Goal: Transaction & Acquisition: Purchase product/service

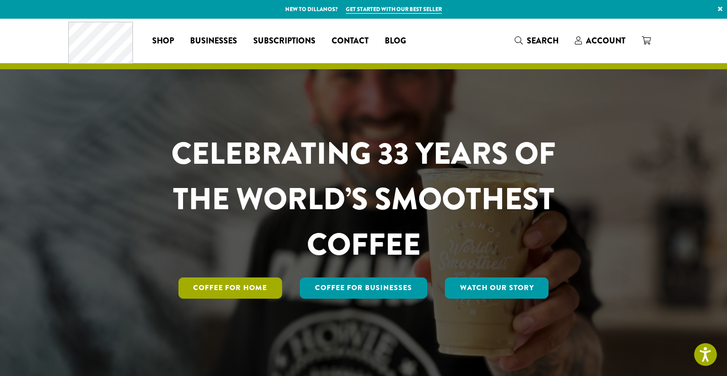
click at [236, 290] on link "Coffee for Home" at bounding box center [231, 288] width 104 height 21
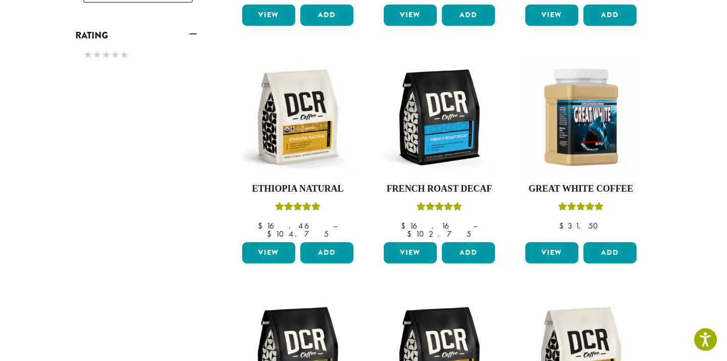
scroll to position [583, 0]
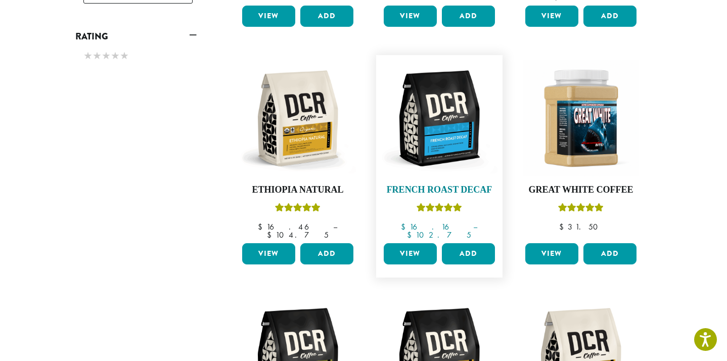
click at [441, 185] on h4 "French Roast Decaf" at bounding box center [439, 190] width 116 height 11
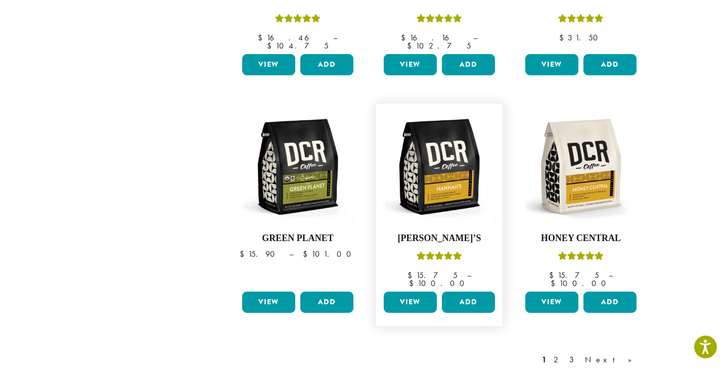
scroll to position [780, 0]
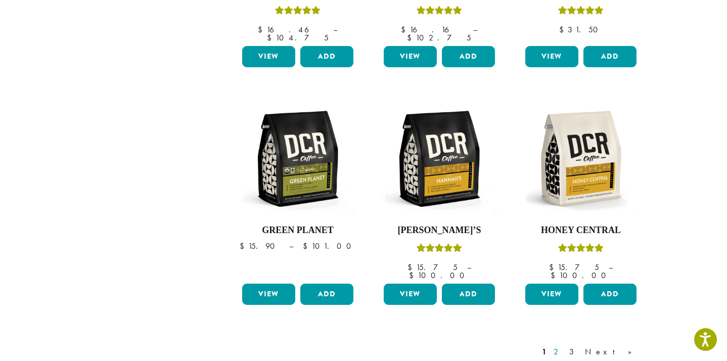
click at [564, 346] on link "2" at bounding box center [558, 352] width 13 height 12
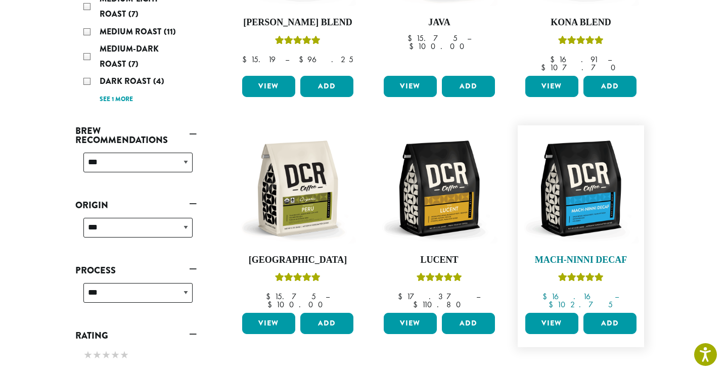
scroll to position [285, 0]
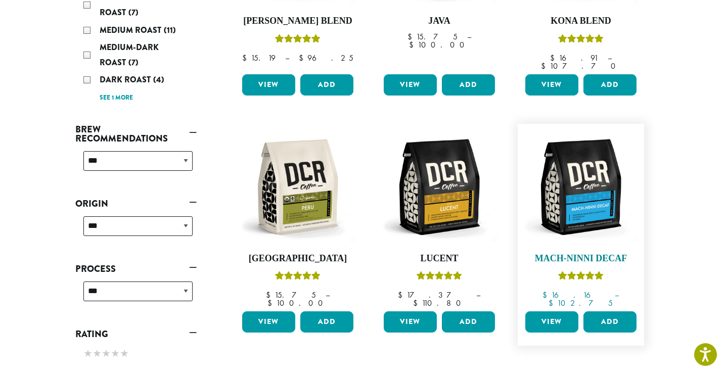
click at [571, 253] on h4 "Mach-Ninni Decaf" at bounding box center [581, 258] width 116 height 11
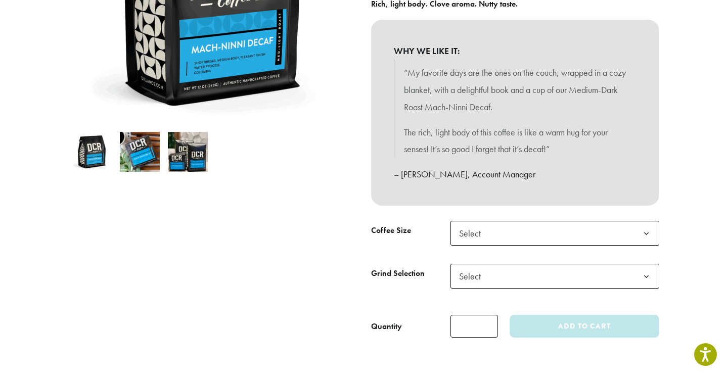
scroll to position [240, 0]
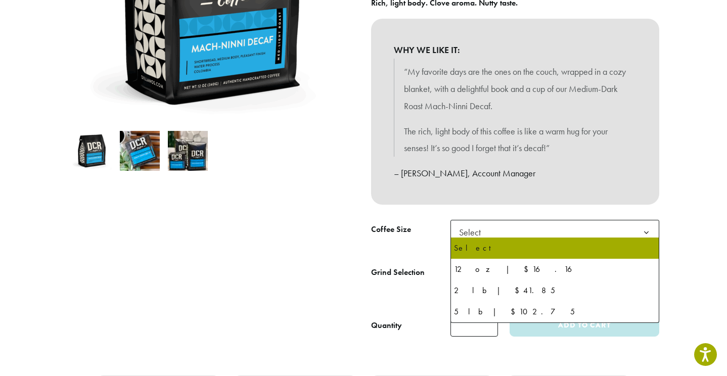
click at [646, 227] on b at bounding box center [646, 232] width 25 height 25
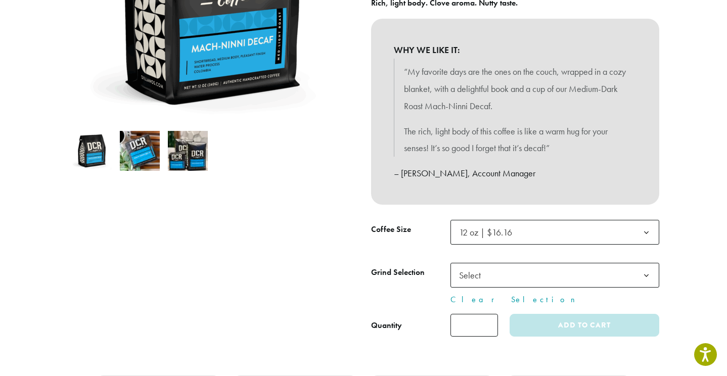
click at [645, 269] on b at bounding box center [646, 275] width 25 height 25
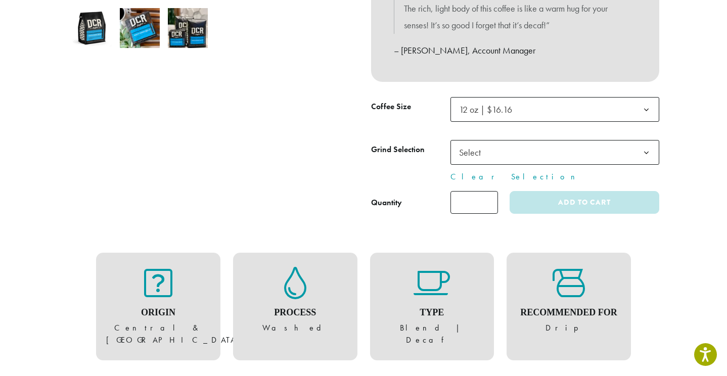
scroll to position [364, 0]
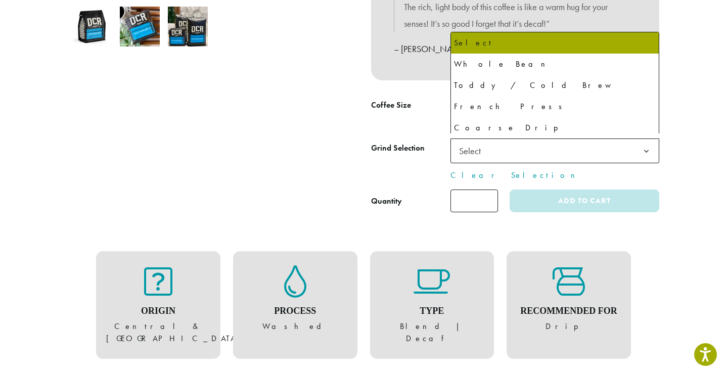
click at [646, 143] on b at bounding box center [646, 151] width 25 height 25
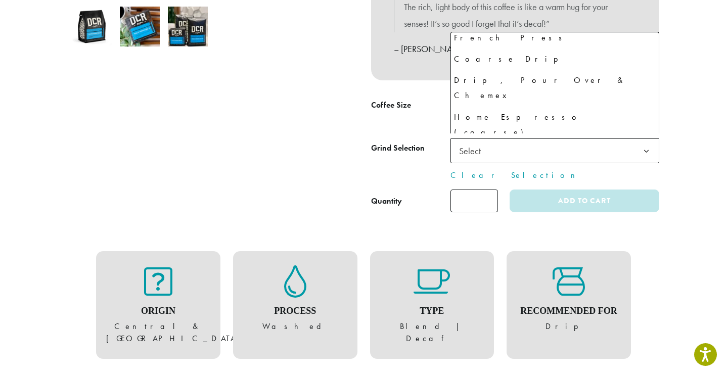
scroll to position [69, 0]
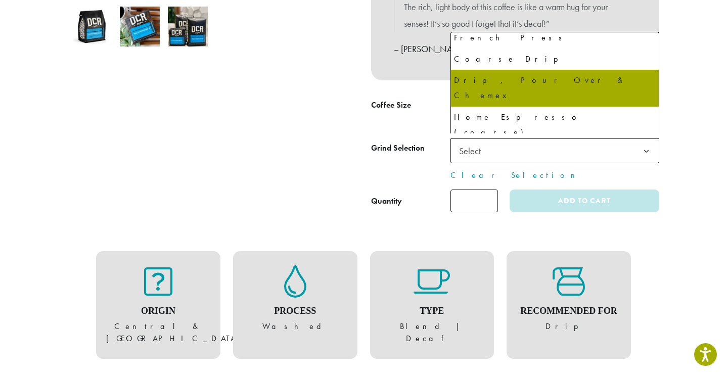
select select "*********"
select select "**********"
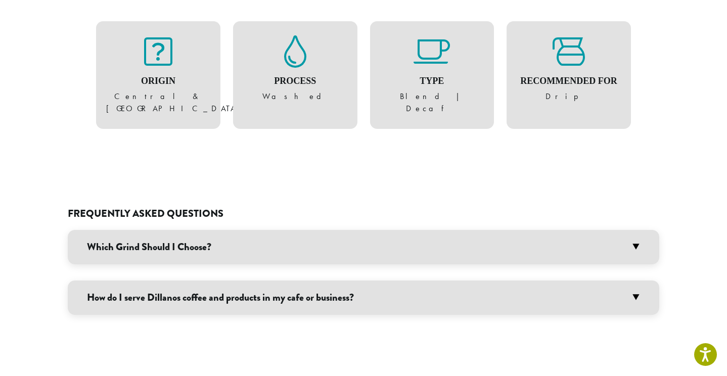
scroll to position [623, 0]
click at [636, 230] on h3 "Which Grind Should I Choose?" at bounding box center [364, 247] width 592 height 34
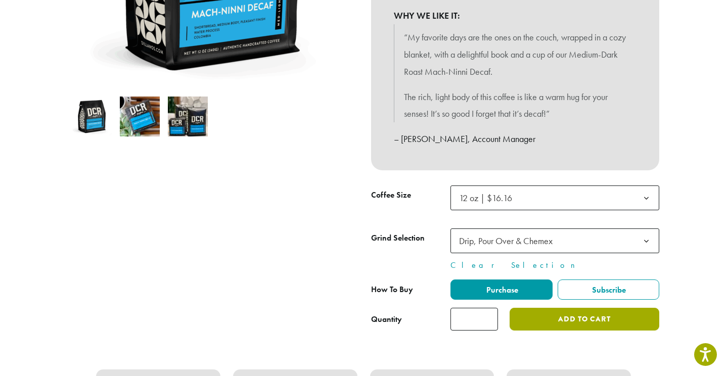
scroll to position [275, 0]
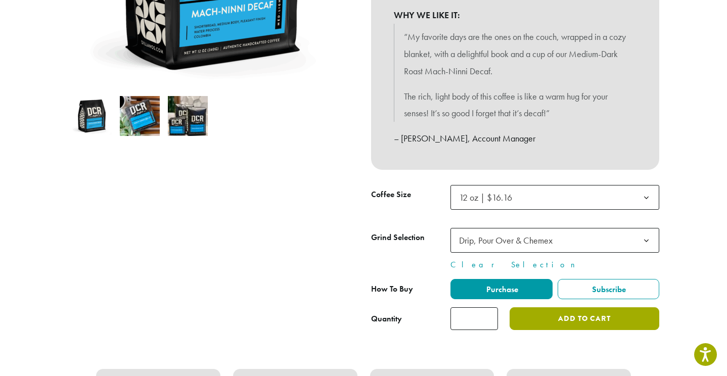
click at [577, 312] on button "Add to cart" at bounding box center [585, 318] width 150 height 23
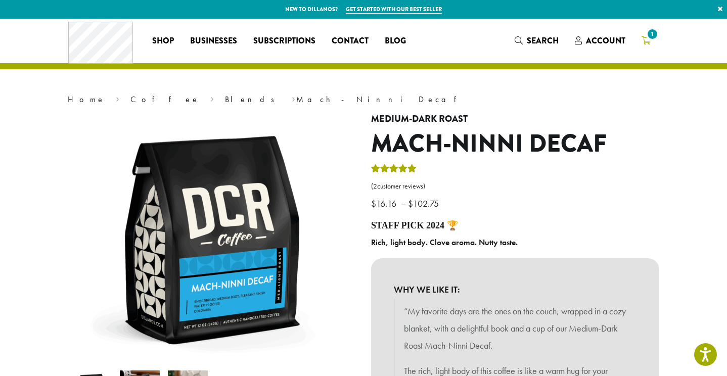
click at [646, 38] on icon "1" at bounding box center [646, 40] width 9 height 8
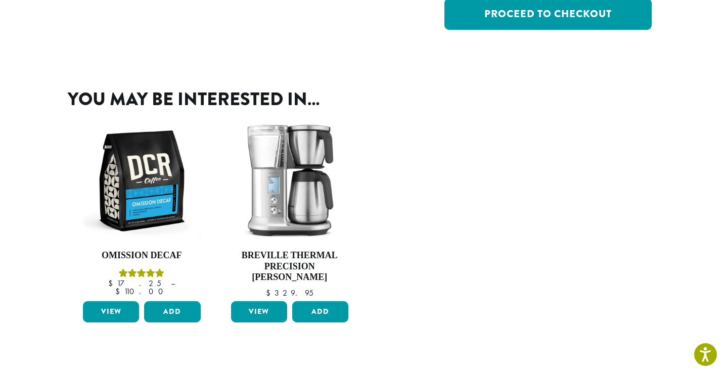
scroll to position [272, 0]
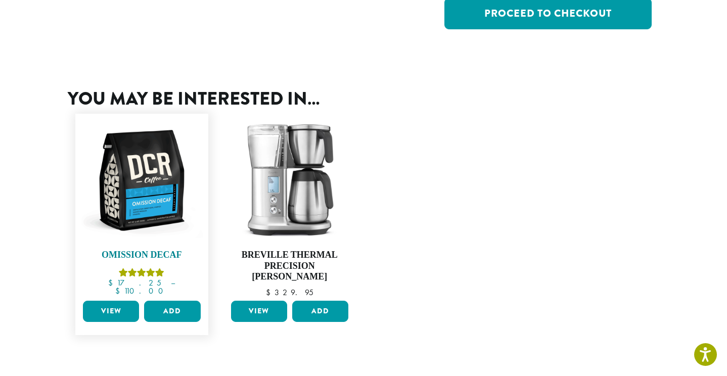
click at [136, 197] on img at bounding box center [141, 180] width 123 height 123
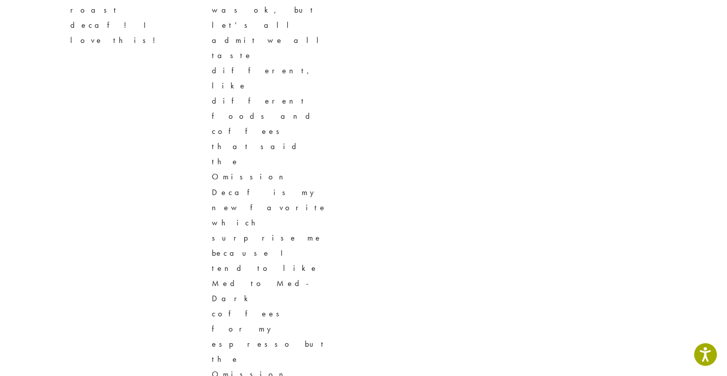
scroll to position [1574, 0]
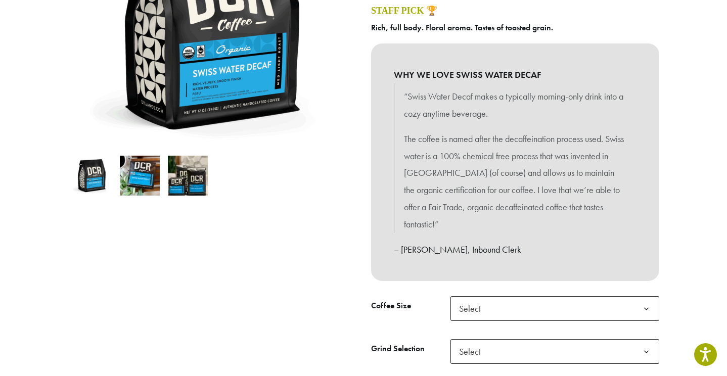
scroll to position [223, 0]
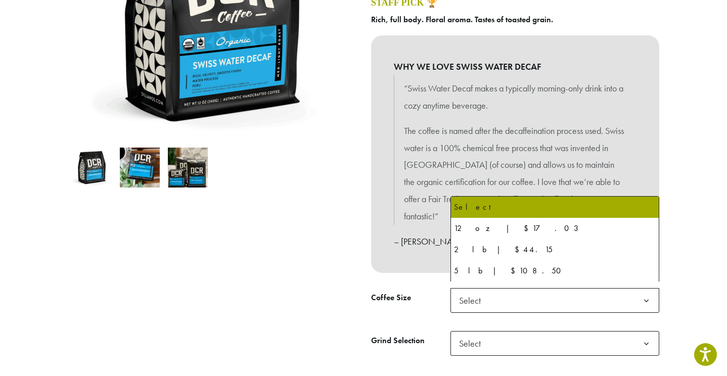
click at [648, 292] on b at bounding box center [646, 301] width 25 height 25
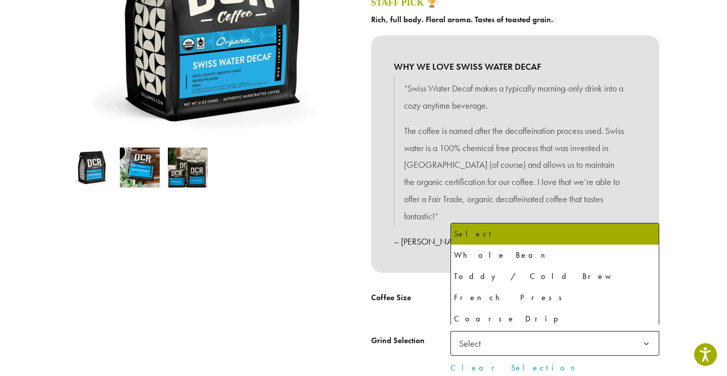
click at [647, 335] on b at bounding box center [646, 344] width 25 height 25
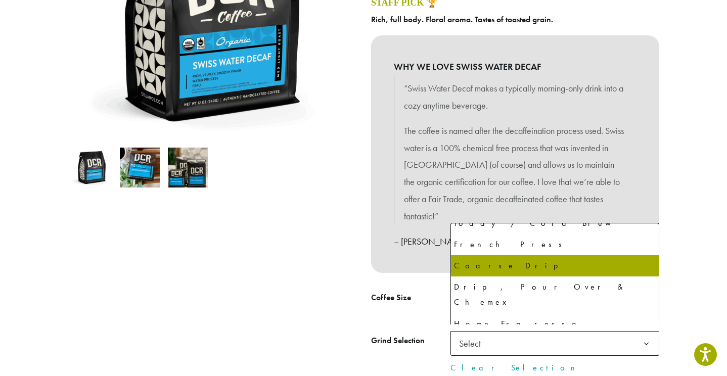
scroll to position [54, 0]
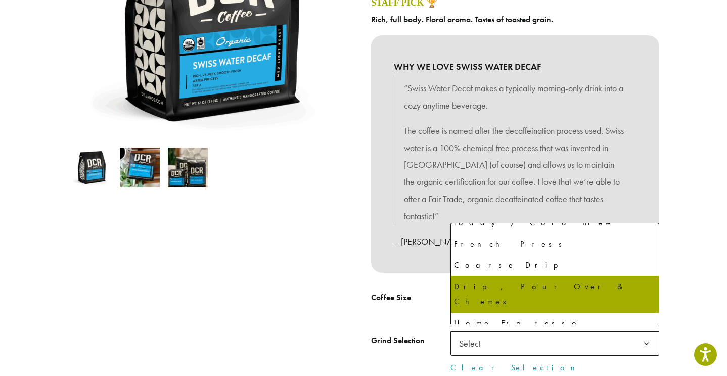
select select "*********"
select select "**********"
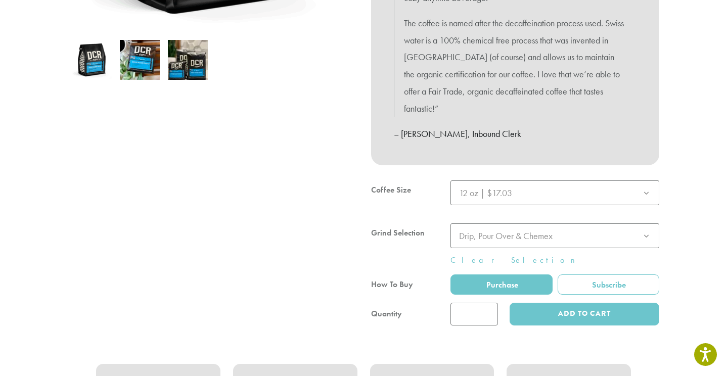
scroll to position [331, 0]
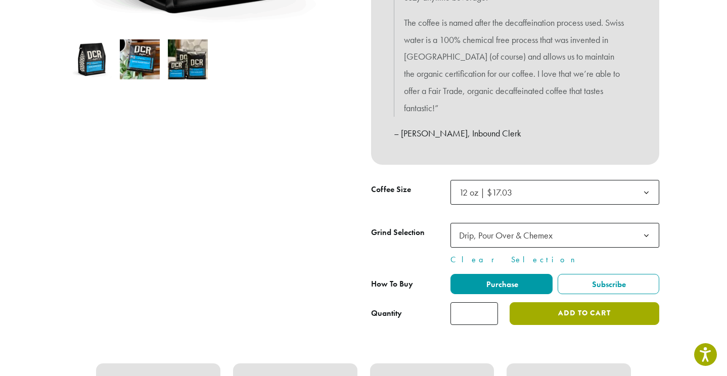
click at [549, 305] on button "Add to cart" at bounding box center [585, 313] width 150 height 23
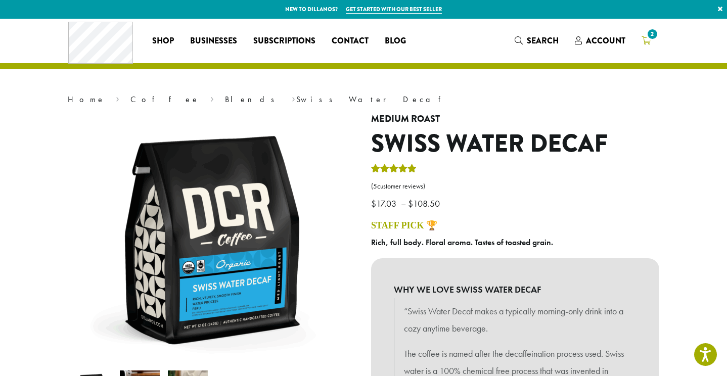
click at [646, 37] on span "2" at bounding box center [653, 34] width 14 height 14
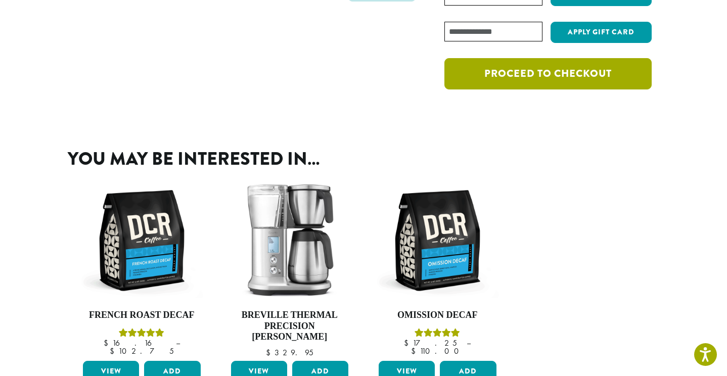
scroll to position [219, 0]
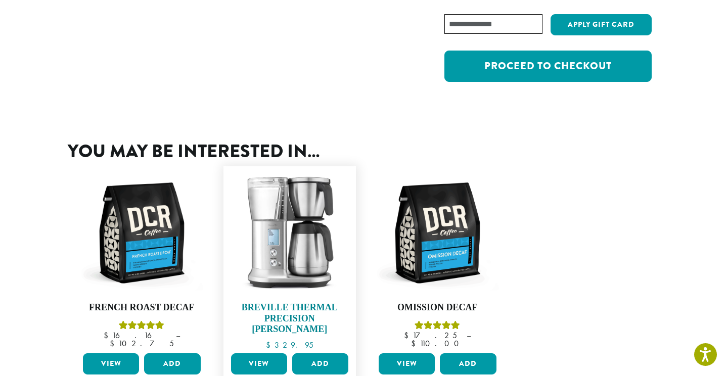
click at [278, 314] on h4 "Breville Thermal Precision Brewer" at bounding box center [290, 318] width 123 height 33
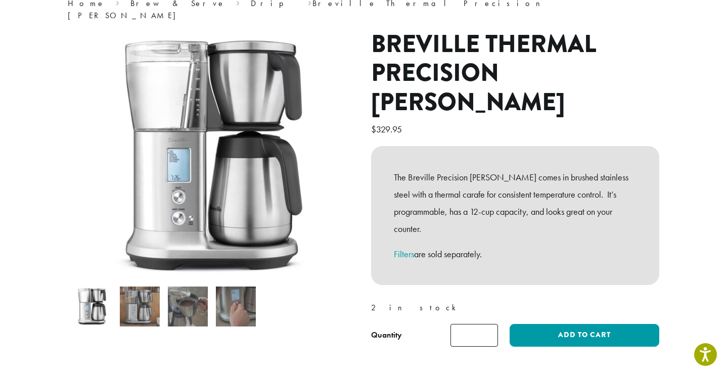
scroll to position [97, 0]
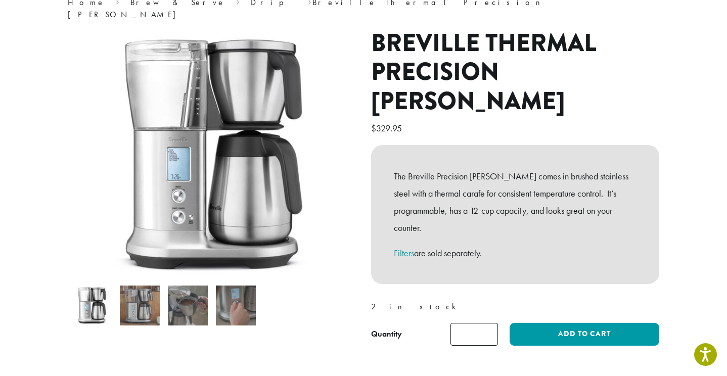
click at [147, 297] on img at bounding box center [140, 306] width 40 height 40
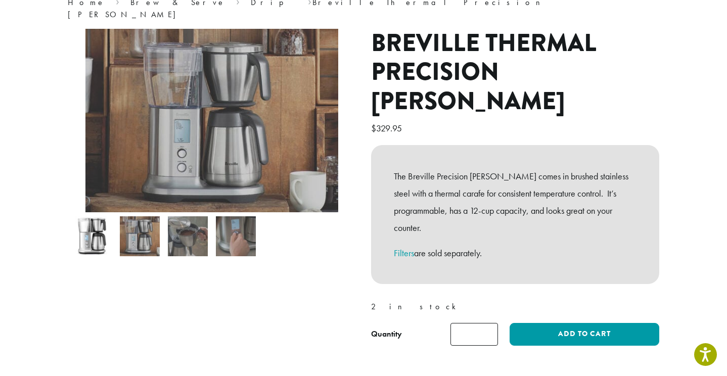
click at [186, 231] on img at bounding box center [188, 236] width 40 height 40
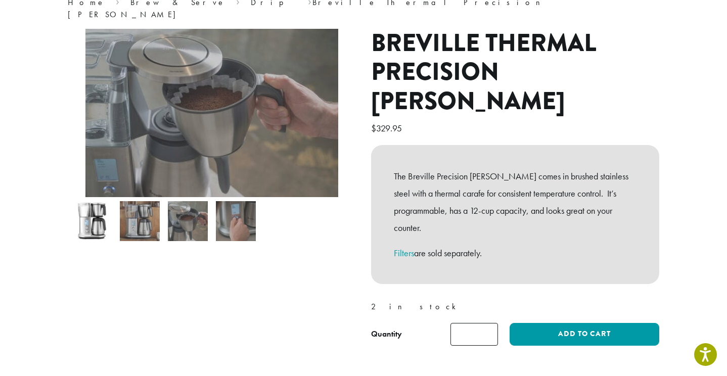
click at [237, 211] on img at bounding box center [236, 221] width 40 height 40
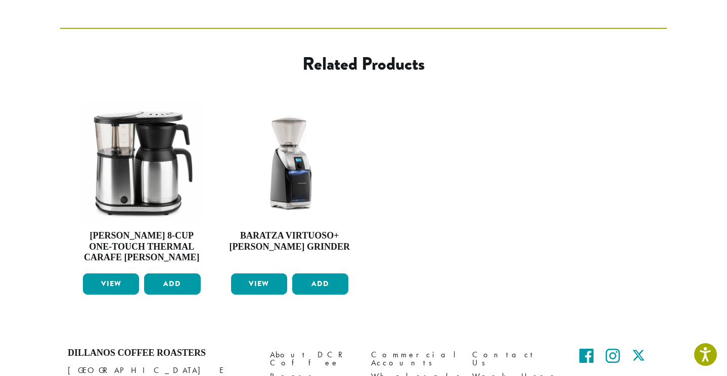
scroll to position [457, 0]
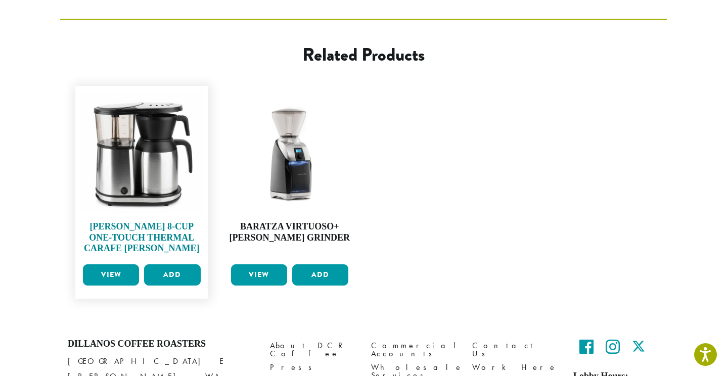
click at [132, 118] on img at bounding box center [141, 152] width 123 height 123
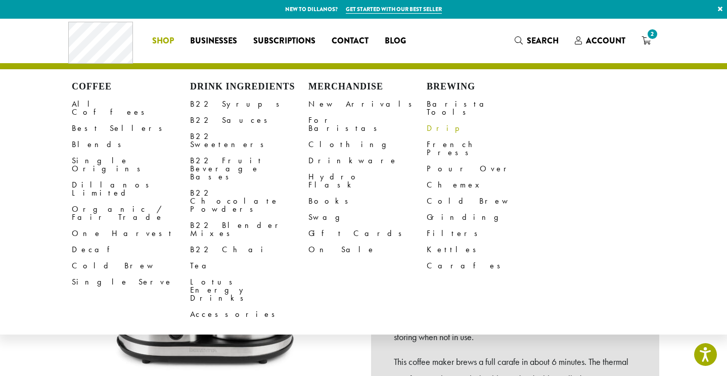
click at [431, 120] on link "Drip" at bounding box center [486, 128] width 118 height 16
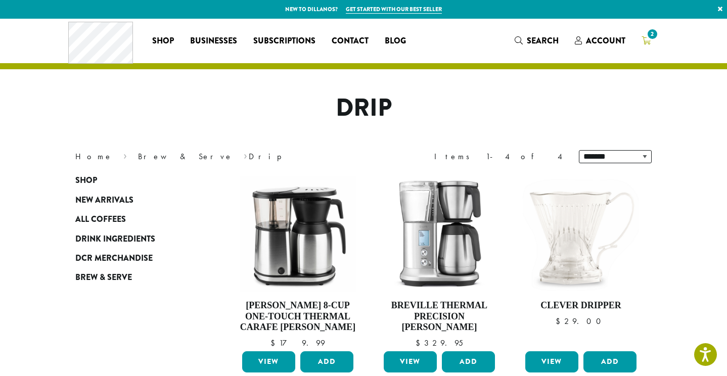
click at [647, 39] on icon "2" at bounding box center [646, 40] width 9 height 8
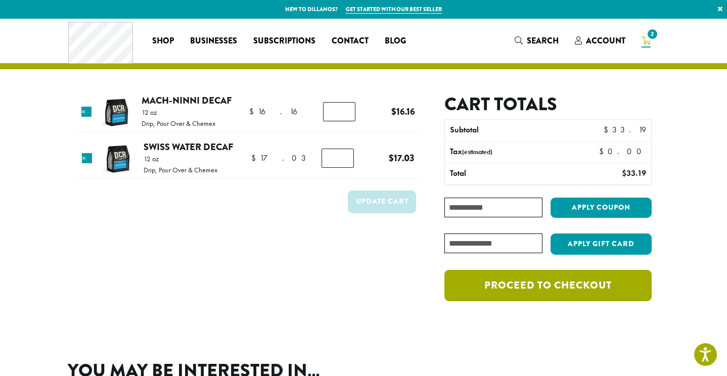
click at [542, 287] on link "Proceed to checkout" at bounding box center [548, 285] width 207 height 31
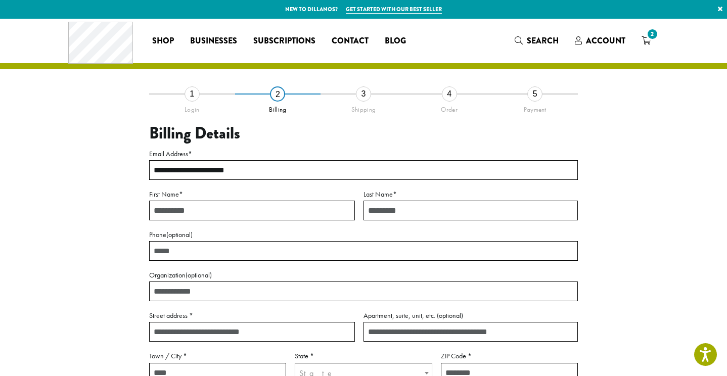
type input "**********"
type input "*****"
type input "**********"
type input "********"
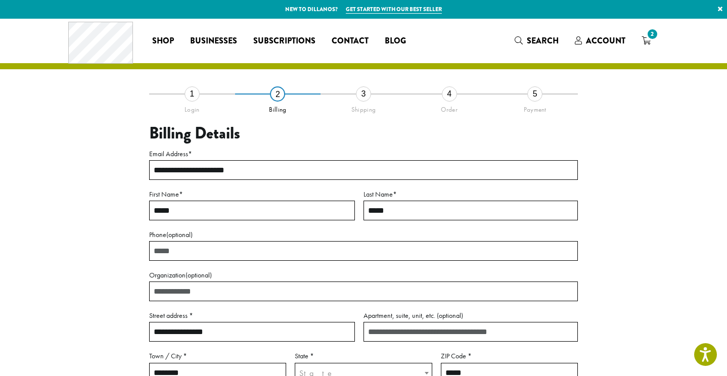
type input "*****"
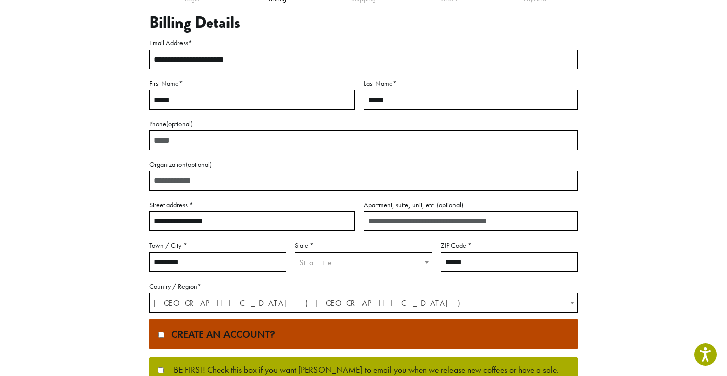
scroll to position [112, 0]
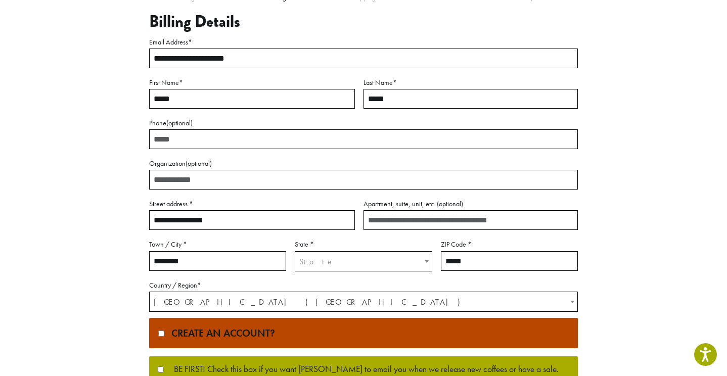
click at [301, 259] on span "State" at bounding box center [316, 261] width 35 height 11
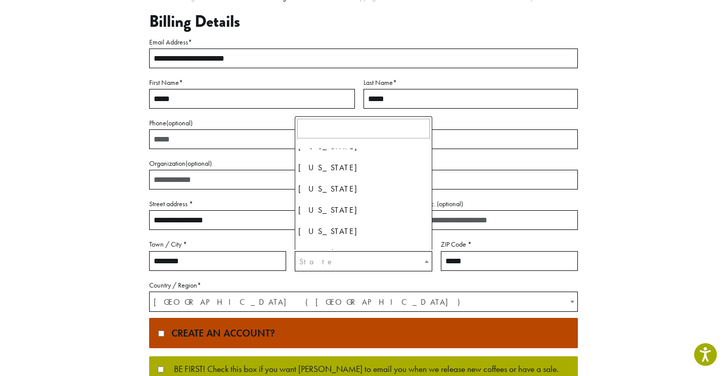
scroll to position [991, 0]
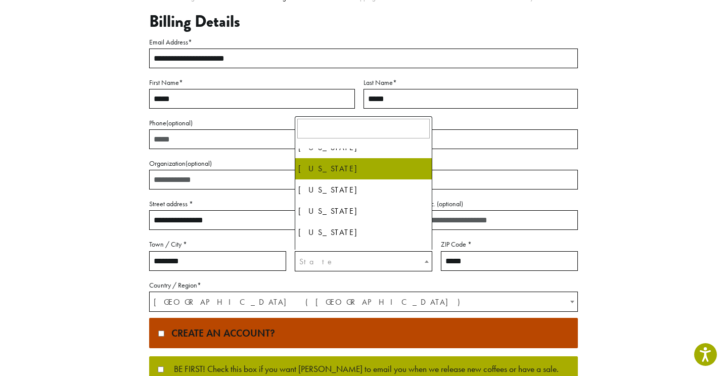
select select "**"
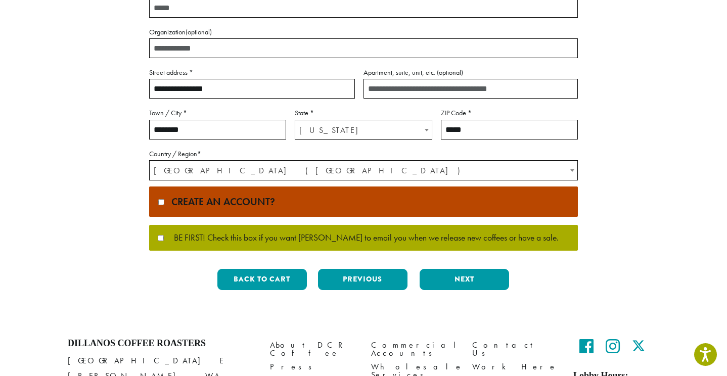
scroll to position [244, 0]
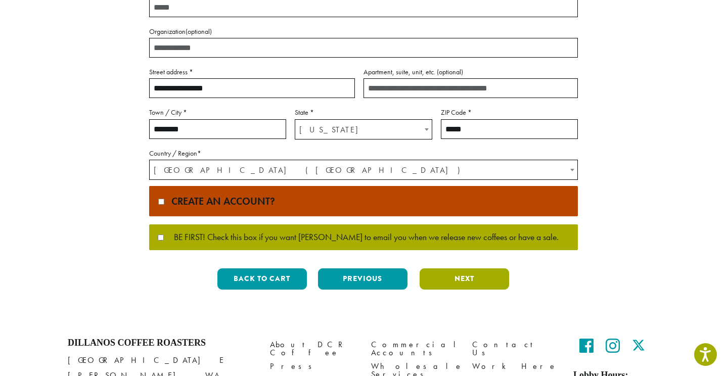
click at [471, 276] on button "Next" at bounding box center [465, 279] width 90 height 21
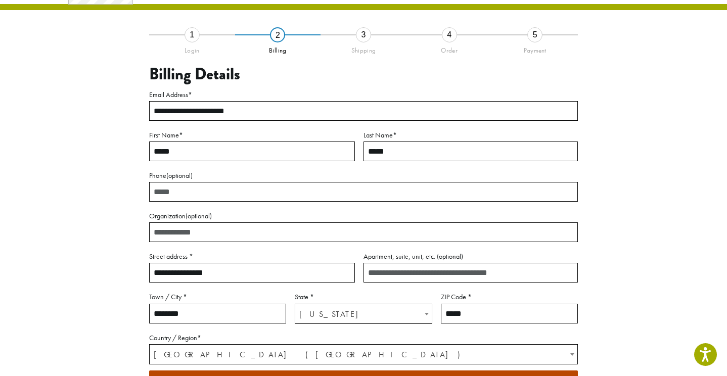
scroll to position [50, 0]
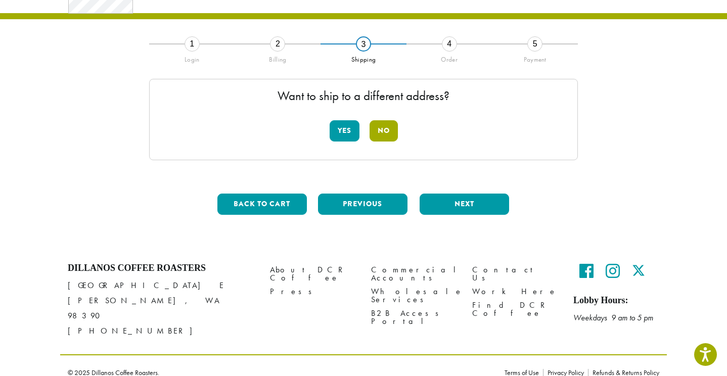
click at [383, 126] on button "No" at bounding box center [384, 130] width 28 height 21
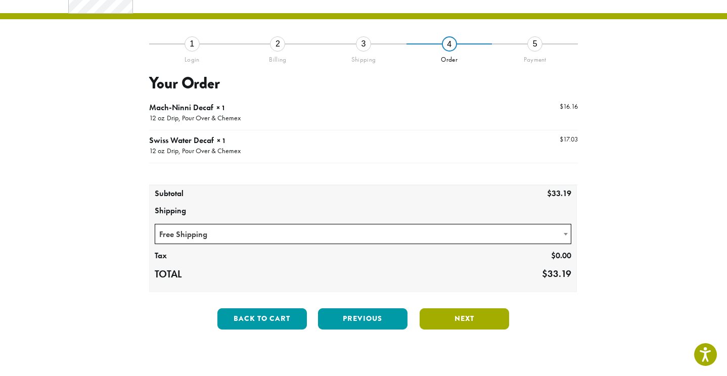
click at [450, 317] on button "Next" at bounding box center [465, 318] width 90 height 21
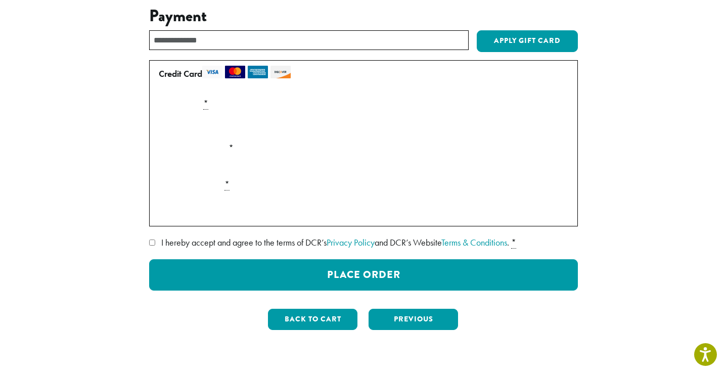
scroll to position [125, 0]
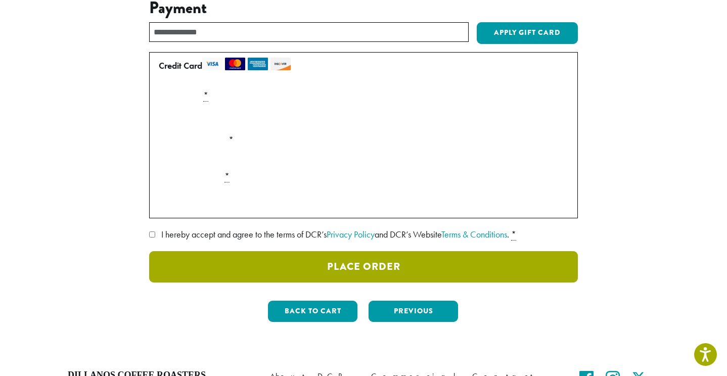
click at [328, 263] on button "Place Order" at bounding box center [363, 266] width 429 height 31
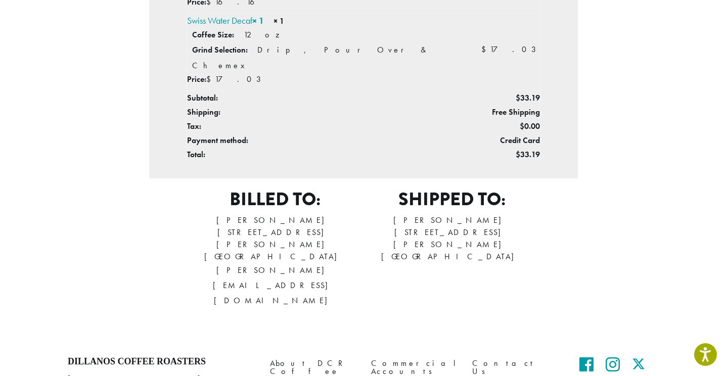
scroll to position [370, 0]
